Goal: Information Seeking & Learning: Learn about a topic

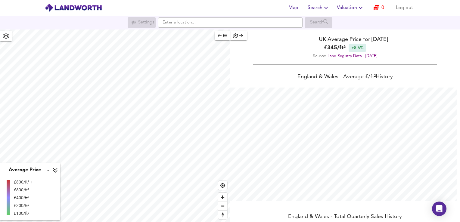
scroll to position [222, 460]
click at [198, 22] on input "text" at bounding box center [230, 22] width 144 height 10
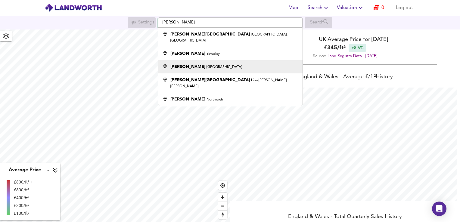
click at [206, 64] on div "[PERSON_NAME]" at bounding box center [229, 67] width 138 height 6
type input "[PERSON_NAME], [GEOGRAPHIC_DATA]"
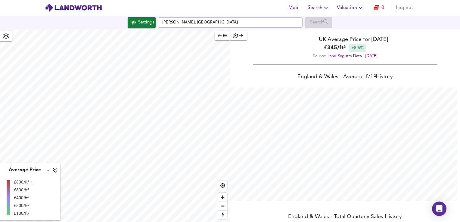
checkbox input "false"
checkbox input "true"
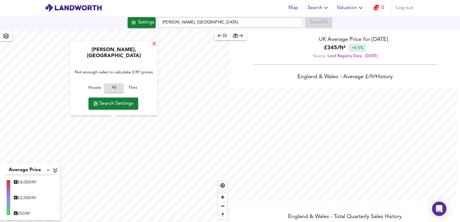
click at [154, 47] on div "X" at bounding box center [154, 45] width 5 height 6
